Goal: Task Accomplishment & Management: Use online tool/utility

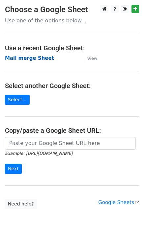
click at [32, 58] on strong "Mail merge Sheet" at bounding box center [29, 58] width 49 height 6
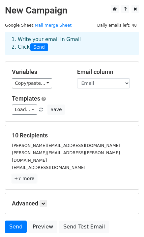
click at [25, 174] on link "+7 more" at bounding box center [24, 178] width 25 height 8
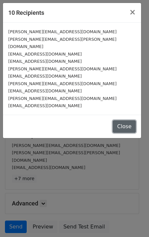
click at [122, 121] on button "Close" at bounding box center [123, 126] width 23 height 12
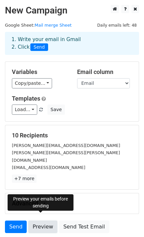
click at [37, 220] on link "Preview" at bounding box center [42, 226] width 29 height 12
click at [41, 220] on link "Preview" at bounding box center [42, 226] width 29 height 12
click at [36, 220] on link "Preview" at bounding box center [42, 226] width 29 height 12
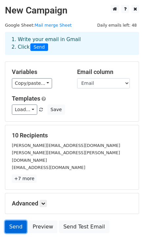
click at [13, 220] on link "Send" at bounding box center [16, 226] width 22 height 12
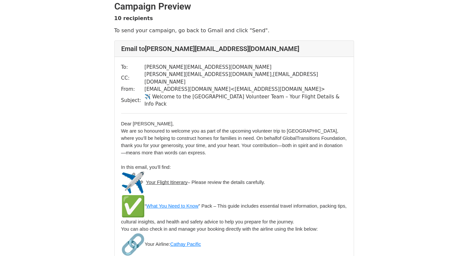
scroll to position [5, 0]
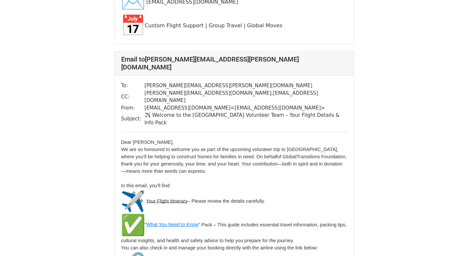
scroll to position [460, 0]
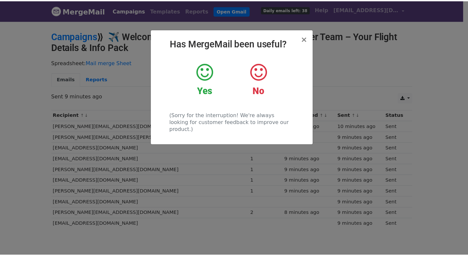
scroll to position [406, 0]
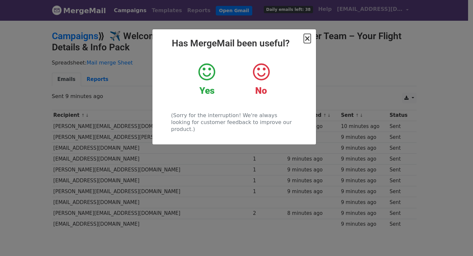
click at [308, 39] on span "×" at bounding box center [307, 38] width 7 height 9
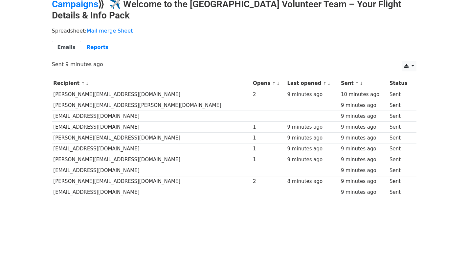
scroll to position [0, 0]
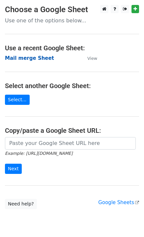
click at [38, 58] on strong "Mail merge Sheet" at bounding box center [29, 58] width 49 height 6
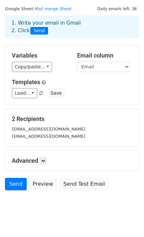
scroll to position [26, 0]
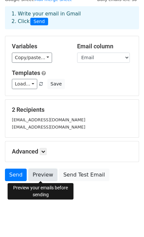
click at [34, 173] on link "Preview" at bounding box center [42, 175] width 29 height 12
click at [38, 175] on link "Preview" at bounding box center [42, 175] width 29 height 12
click at [40, 173] on link "Preview" at bounding box center [42, 175] width 29 height 12
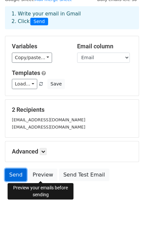
click at [13, 175] on link "Send" at bounding box center [16, 175] width 22 height 12
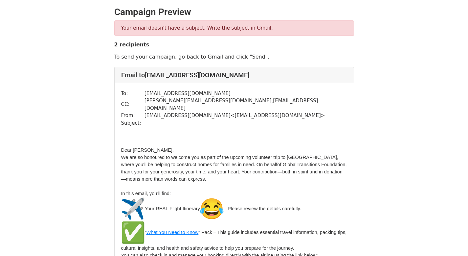
scroll to position [406, 0]
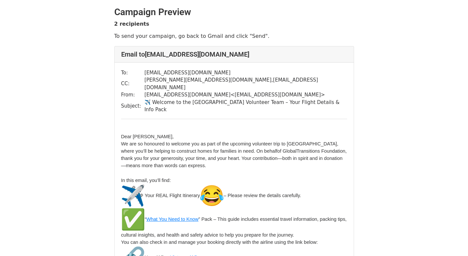
scroll to position [406, 0]
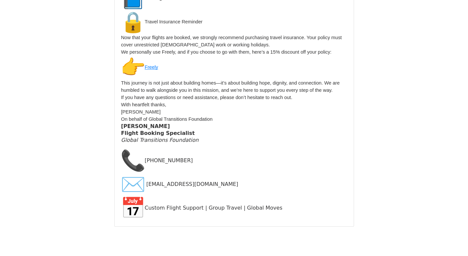
scroll to position [754, 0]
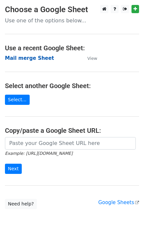
click at [25, 58] on strong "Mail merge Sheet" at bounding box center [29, 58] width 49 height 6
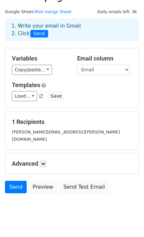
scroll to position [18, 0]
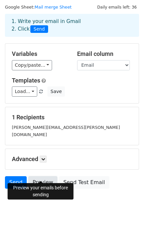
click at [38, 176] on link "Preview" at bounding box center [42, 182] width 29 height 12
click at [39, 176] on link "Preview" at bounding box center [42, 182] width 29 height 12
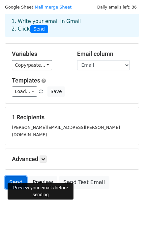
click at [14, 176] on link "Send" at bounding box center [16, 182] width 22 height 12
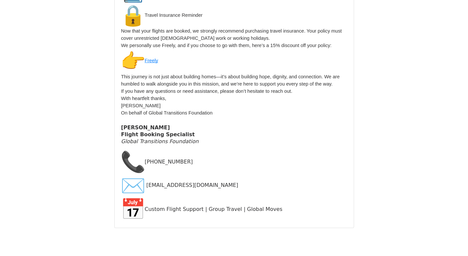
scroll to position [299, 0]
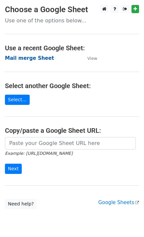
click at [30, 60] on strong "Mail merge Sheet" at bounding box center [29, 58] width 49 height 6
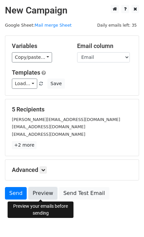
click at [40, 193] on link "Preview" at bounding box center [42, 193] width 29 height 12
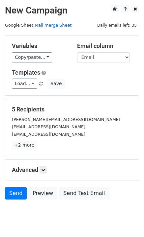
click at [51, 24] on link "Mail merge Sheet" at bounding box center [52, 25] width 37 height 5
click at [52, 25] on link "Mail merge Sheet" at bounding box center [52, 25] width 37 height 5
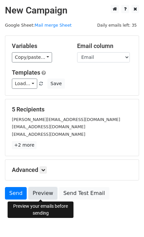
click at [38, 195] on link "Preview" at bounding box center [42, 193] width 29 height 12
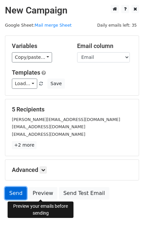
click at [16, 194] on link "Send" at bounding box center [16, 193] width 22 height 12
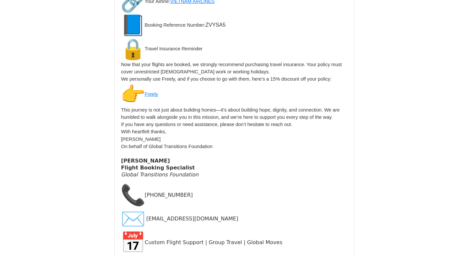
scroll to position [1654, 0]
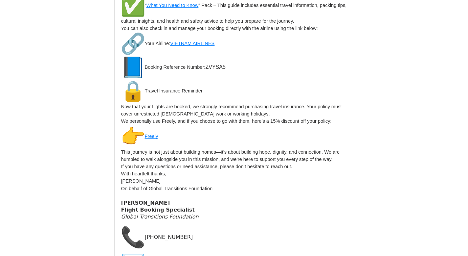
scroll to position [2087, 0]
